Goal: Transaction & Acquisition: Purchase product/service

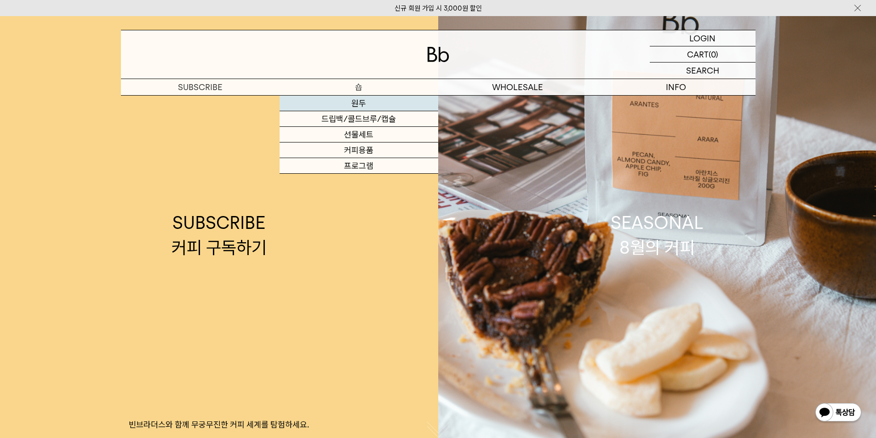
click at [384, 102] on link "원두" at bounding box center [359, 104] width 159 height 16
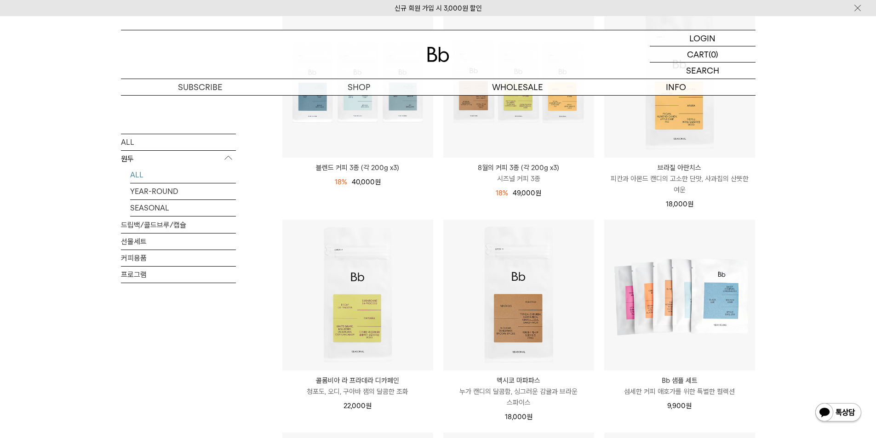
scroll to position [230, 0]
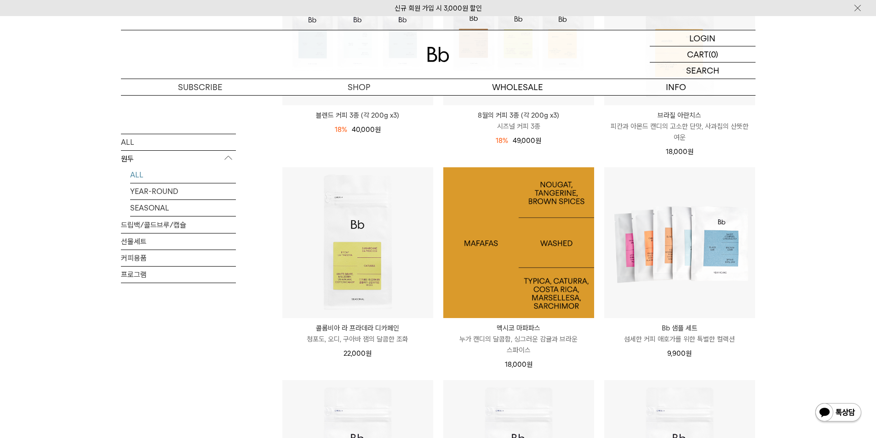
click at [496, 272] on img at bounding box center [518, 242] width 151 height 151
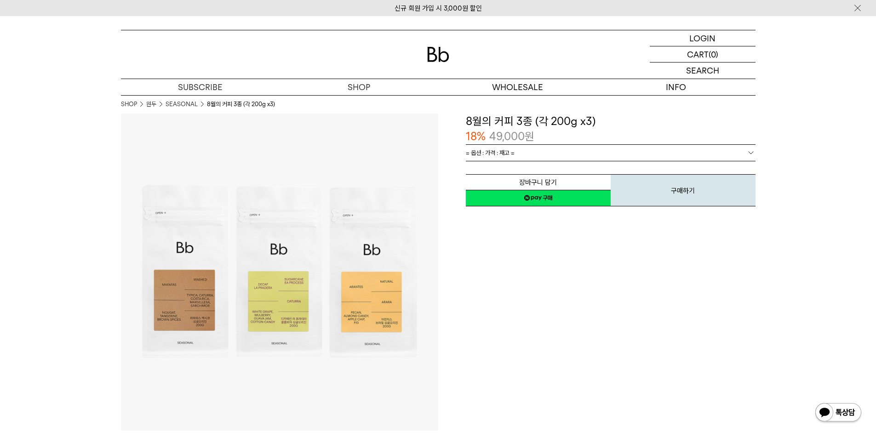
click at [563, 153] on link "= 옵션 : 가격 : 재고 =" at bounding box center [611, 153] width 290 height 16
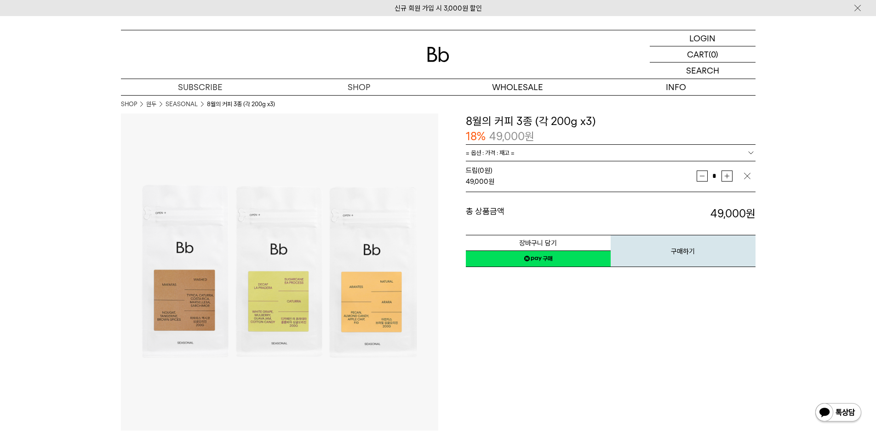
drag, startPoint x: 681, startPoint y: 337, endPoint x: 635, endPoint y: 341, distance: 46.2
click at [674, 343] on div "**********" at bounding box center [596, 272] width 317 height 317
click at [627, 357] on div "**********" at bounding box center [596, 272] width 317 height 317
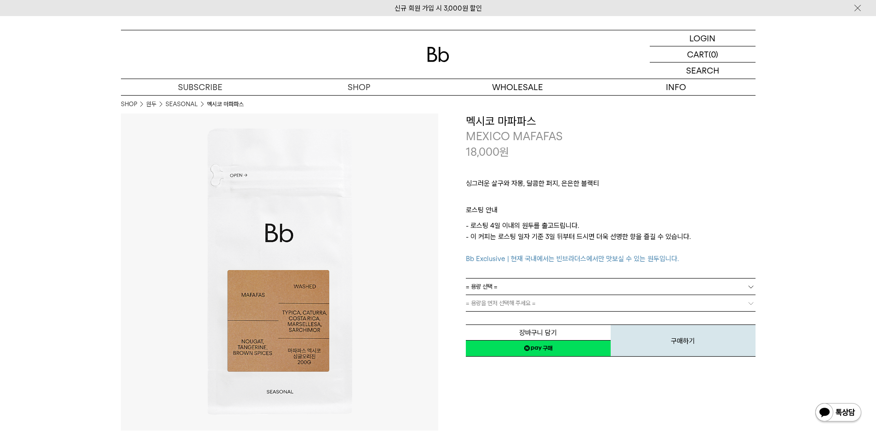
click at [573, 279] on link "= 용량 선택 =" at bounding box center [611, 287] width 290 height 16
click at [559, 309] on li "200g" at bounding box center [615, 303] width 281 height 17
click at [572, 289] on link "200g" at bounding box center [611, 287] width 290 height 16
click at [565, 321] on li "600g" at bounding box center [615, 320] width 281 height 17
click at [575, 285] on link "600g" at bounding box center [611, 287] width 290 height 16
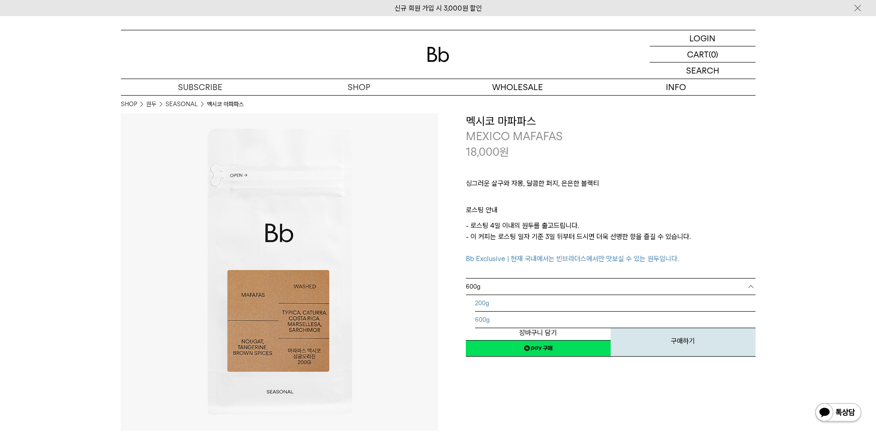
click at [571, 301] on li "200g" at bounding box center [615, 303] width 281 height 17
click at [567, 308] on link "= 분쇄도 선택 =" at bounding box center [611, 303] width 290 height 16
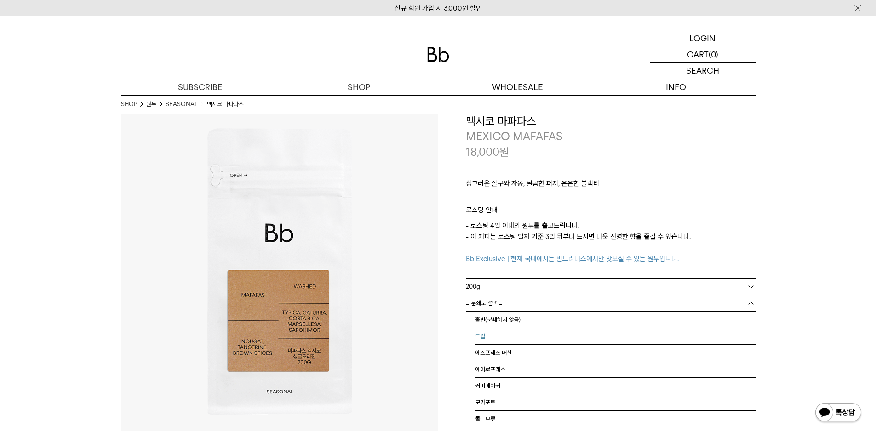
click at [563, 339] on li "드립" at bounding box center [615, 336] width 281 height 17
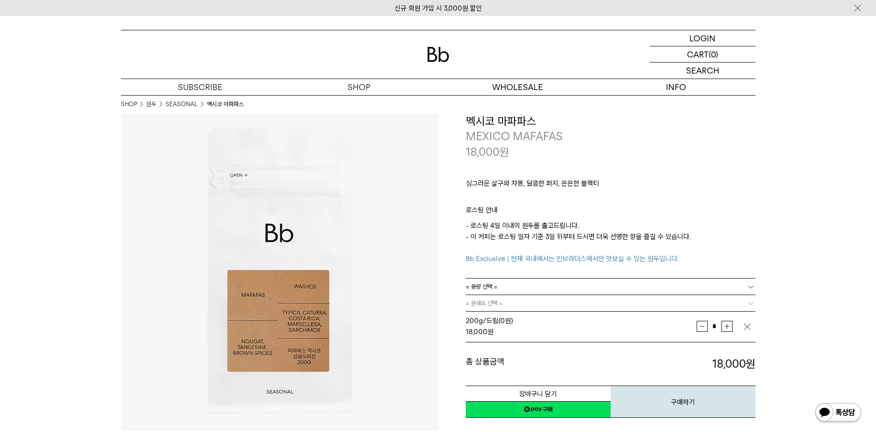
click at [565, 292] on link "= 용량 선택 =" at bounding box center [611, 287] width 290 height 16
click at [553, 316] on li "600g" at bounding box center [615, 320] width 281 height 17
click at [566, 298] on link "= 분쇄도 선택 =" at bounding box center [611, 303] width 290 height 16
click at [667, 301] on link "= 분쇄도 선택 =" at bounding box center [611, 303] width 290 height 16
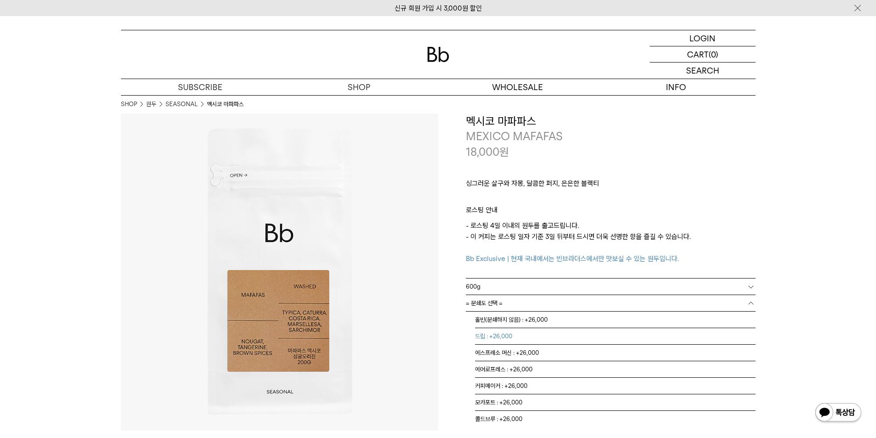
click at [643, 333] on li "드립 : +26,000" at bounding box center [615, 336] width 281 height 17
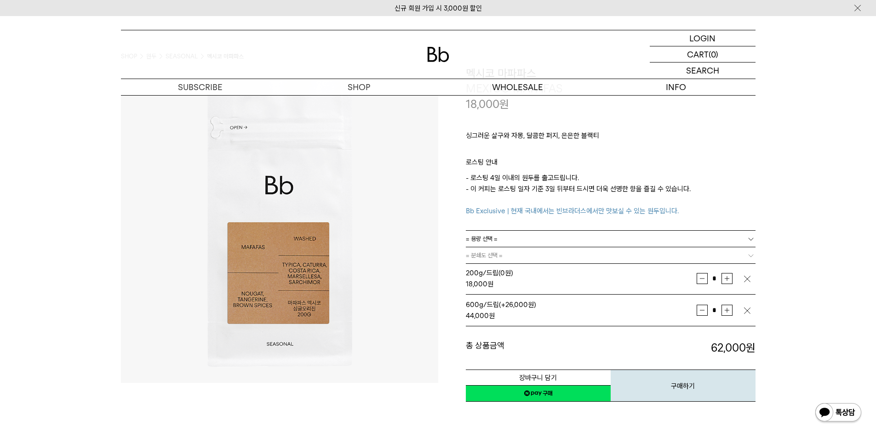
scroll to position [92, 0]
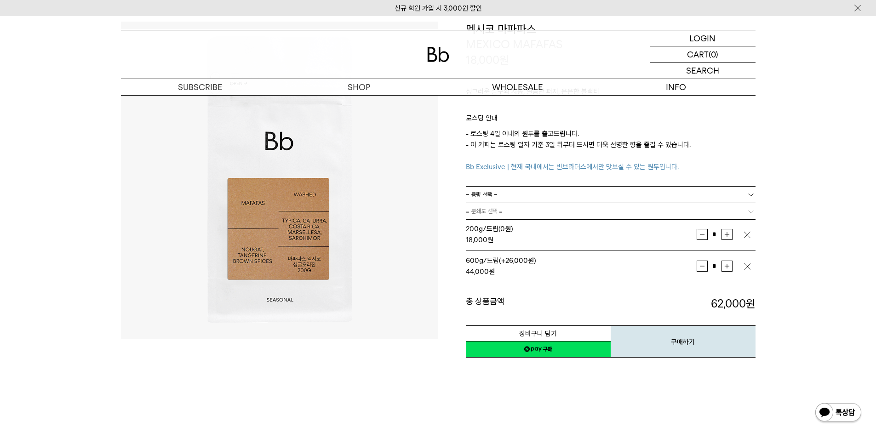
click at [750, 269] on img "button" at bounding box center [747, 266] width 9 height 9
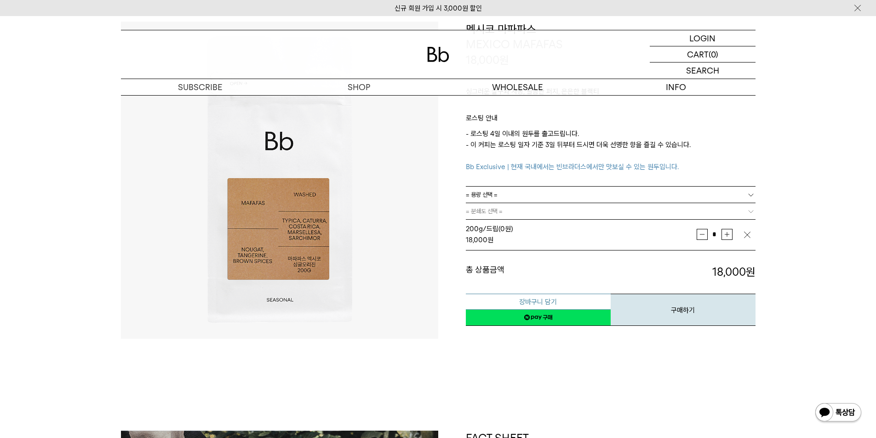
click at [584, 302] on button "장바구니 담기" at bounding box center [538, 302] width 145 height 16
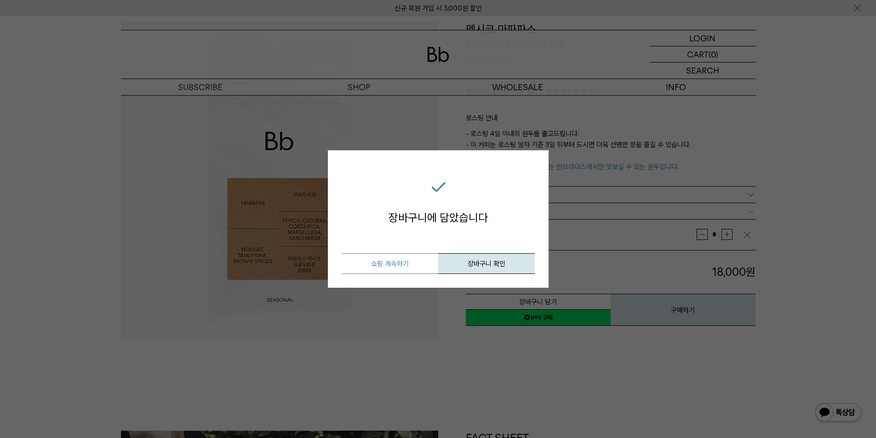
click at [411, 270] on button "쇼핑 계속하기" at bounding box center [390, 263] width 97 height 21
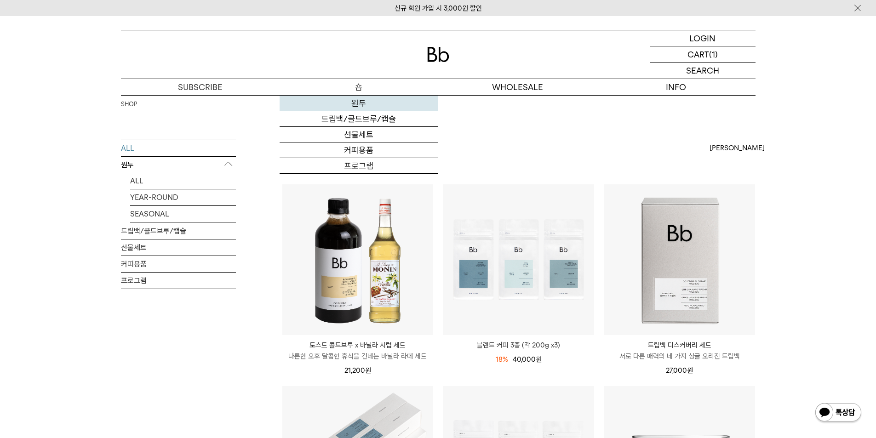
click at [362, 105] on link "원두" at bounding box center [359, 104] width 159 height 16
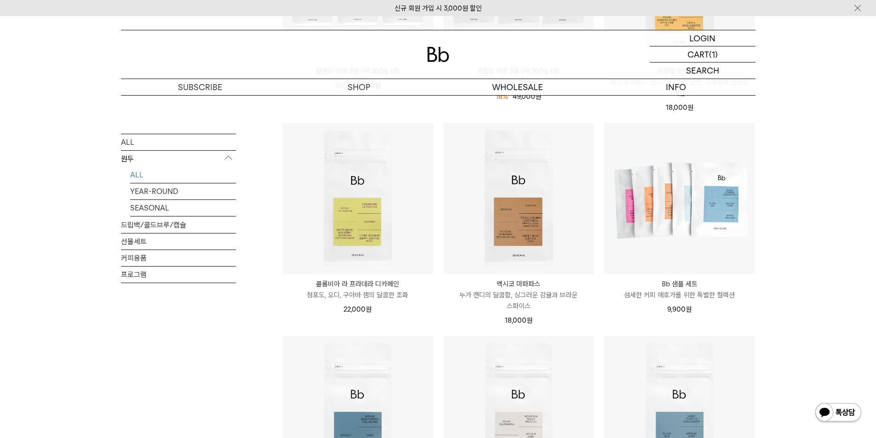
scroll to position [414, 0]
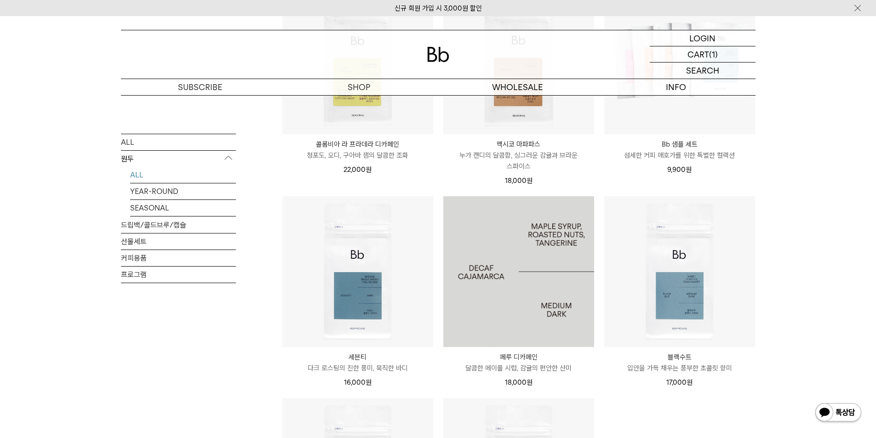
click at [587, 323] on img at bounding box center [518, 271] width 151 height 151
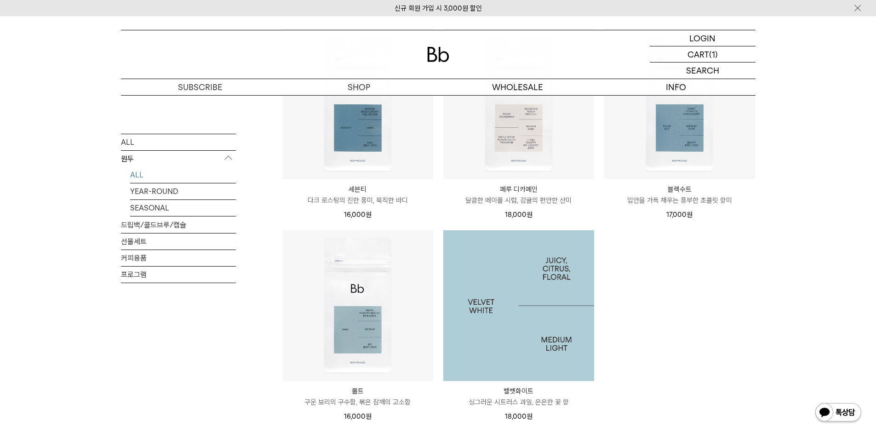
click at [526, 319] on img at bounding box center [518, 305] width 151 height 151
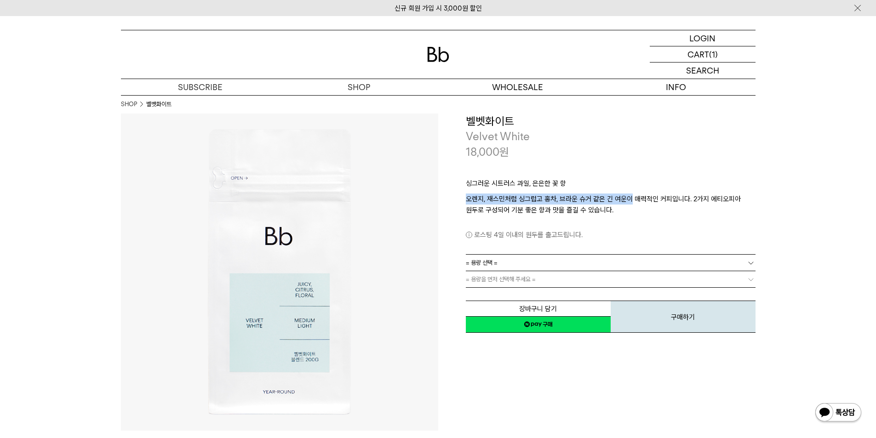
drag, startPoint x: 462, startPoint y: 202, endPoint x: 722, endPoint y: 204, distance: 259.9
click at [674, 200] on div "**********" at bounding box center [596, 224] width 317 height 221
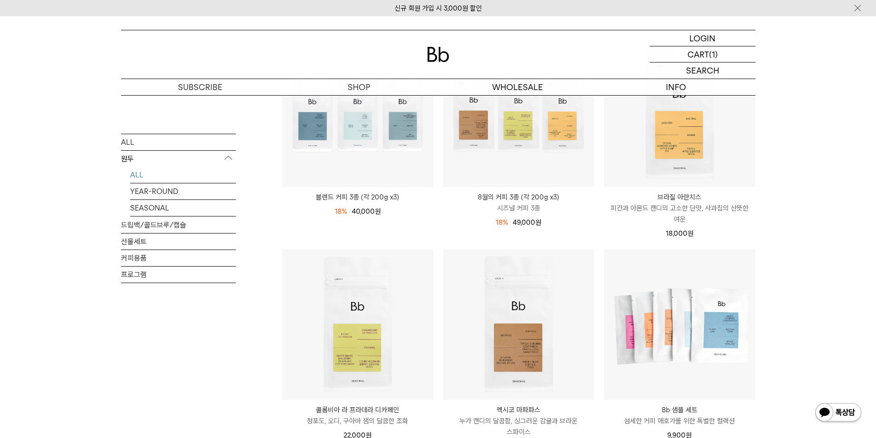
scroll to position [152, 0]
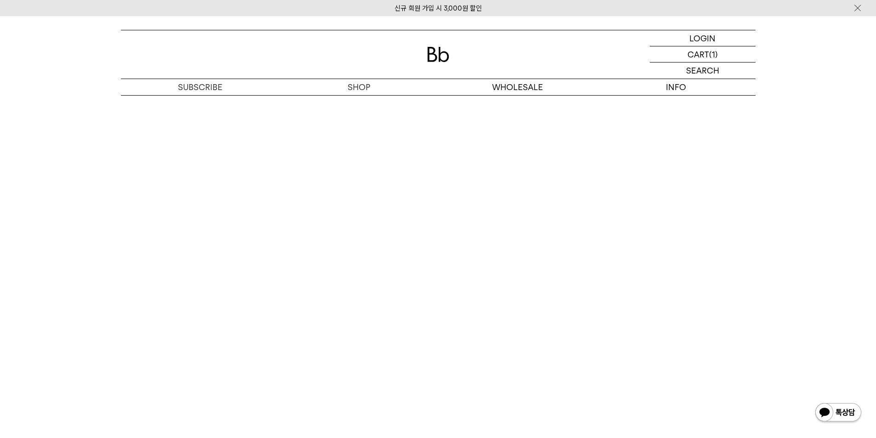
scroll to position [2392, 0]
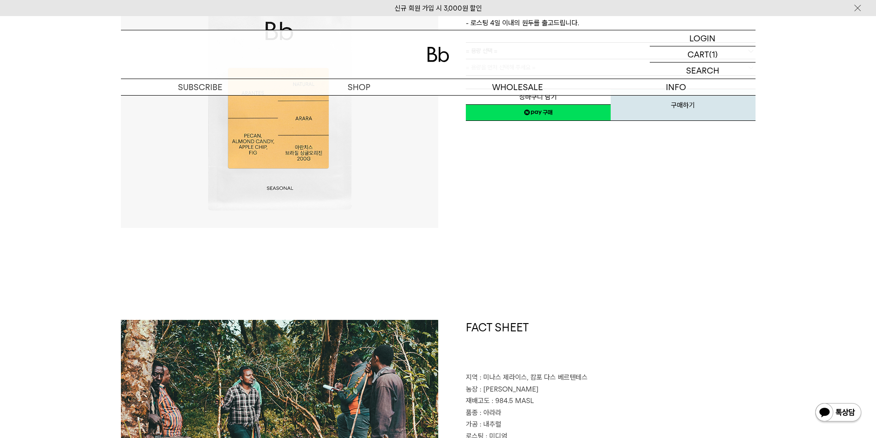
scroll to position [19, 0]
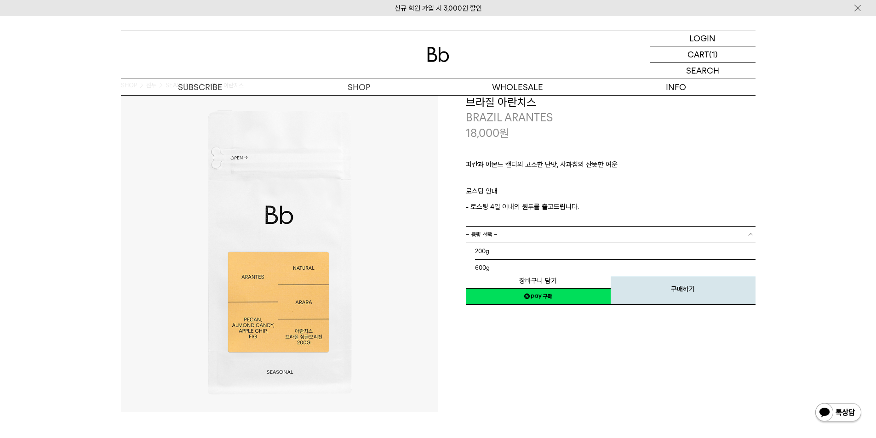
click at [662, 237] on link "= 용량 선택 =" at bounding box center [611, 235] width 290 height 16
click at [684, 207] on p "- 로스팅 4일 이내의 원두를 출고드립니다." at bounding box center [611, 206] width 290 height 11
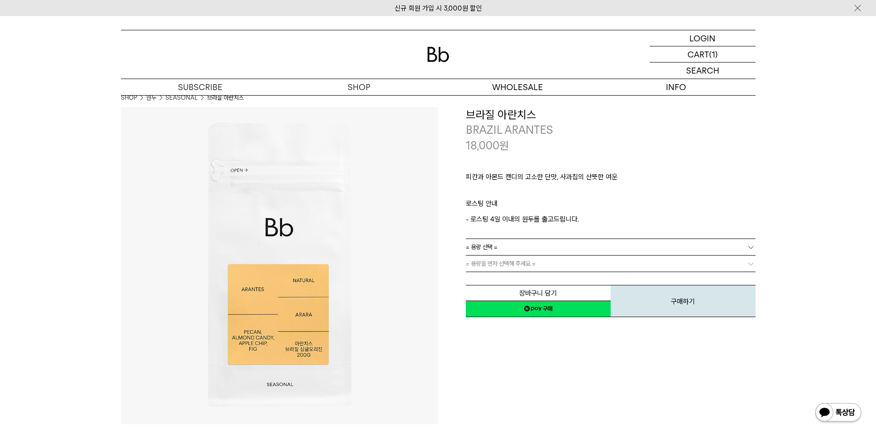
scroll to position [0, 0]
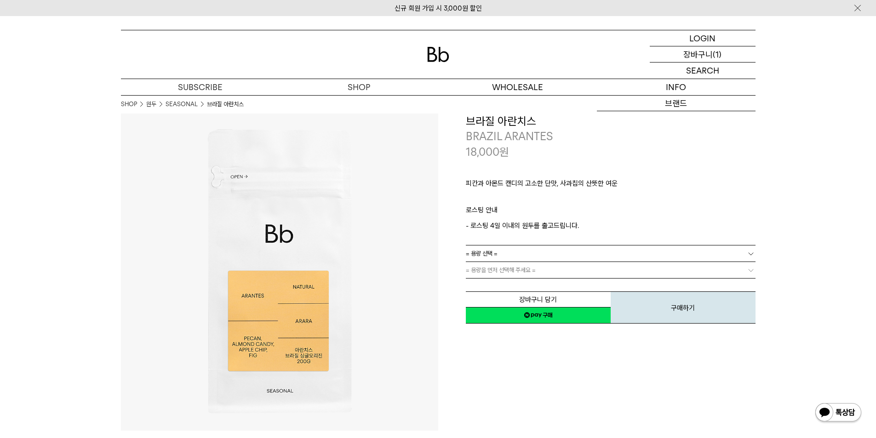
click at [705, 53] on p "장바구니" at bounding box center [698, 54] width 29 height 16
